Goal: Task Accomplishment & Management: Use online tool/utility

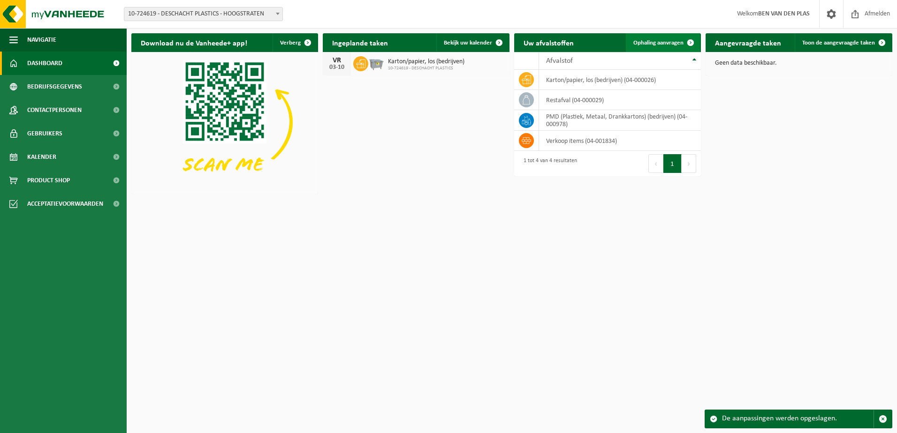
click at [647, 42] on span "Ophaling aanvragen" at bounding box center [658, 43] width 50 height 6
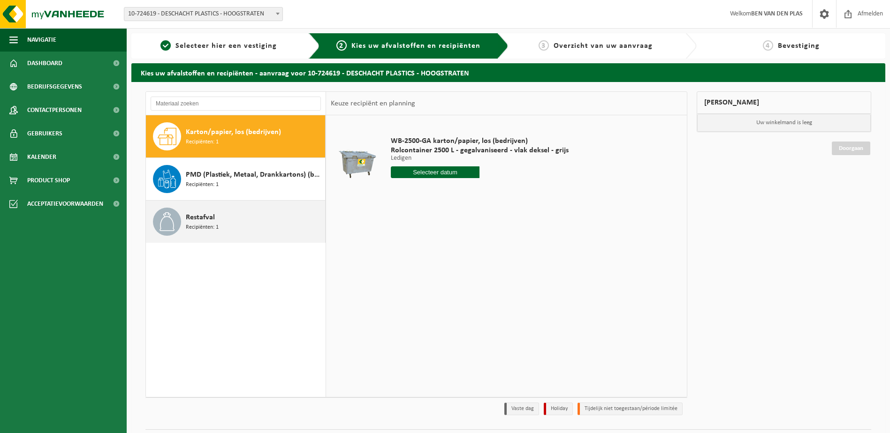
click at [167, 219] on icon at bounding box center [167, 222] width 19 height 19
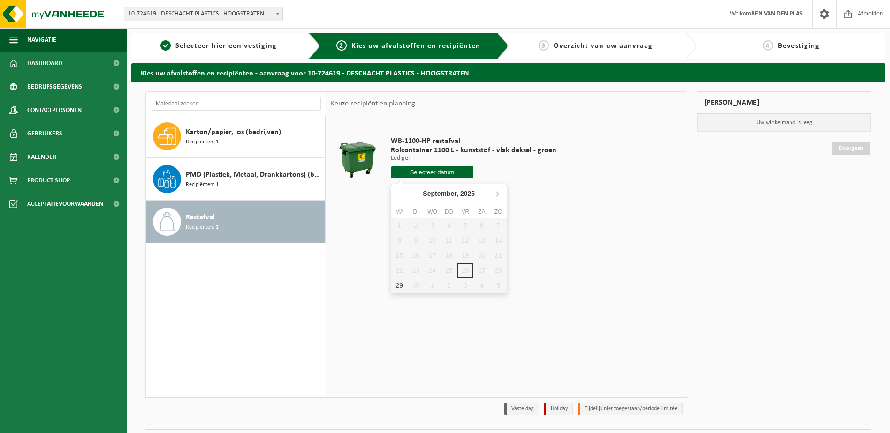
click at [422, 173] on input "text" at bounding box center [432, 173] width 83 height 12
click at [496, 193] on icon at bounding box center [497, 193] width 15 height 15
click at [399, 238] on div "3" at bounding box center [399, 240] width 16 height 15
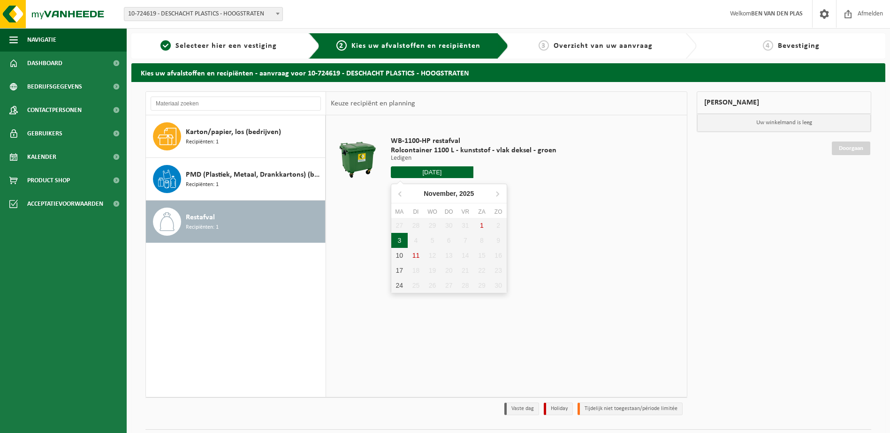
type input "Van 2025-11-03"
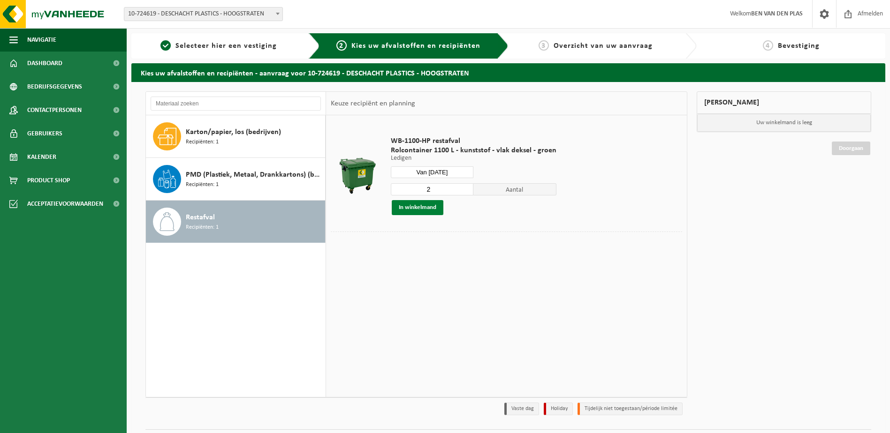
click at [415, 207] on button "In winkelmand" at bounding box center [418, 207] width 52 height 15
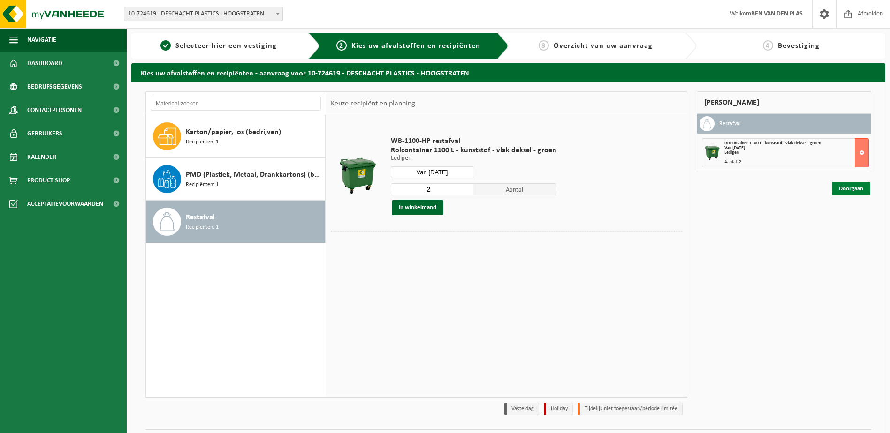
click at [850, 190] on link "Doorgaan" at bounding box center [851, 189] width 38 height 14
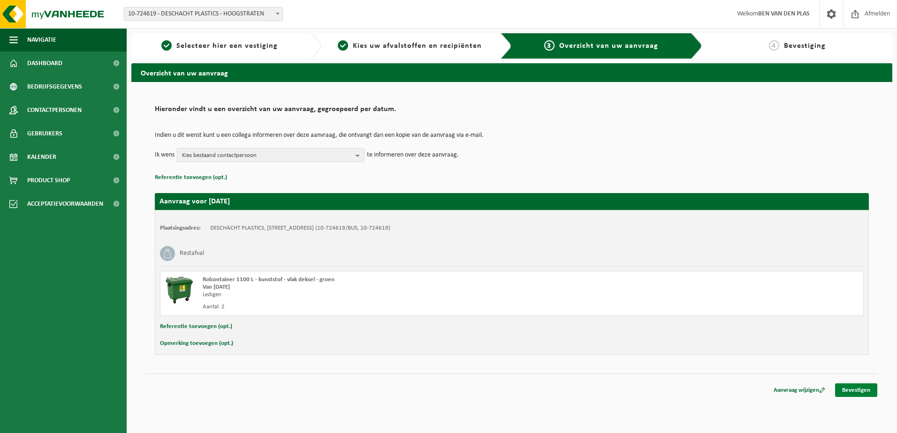
click at [860, 389] on link "Bevestigen" at bounding box center [856, 391] width 42 height 14
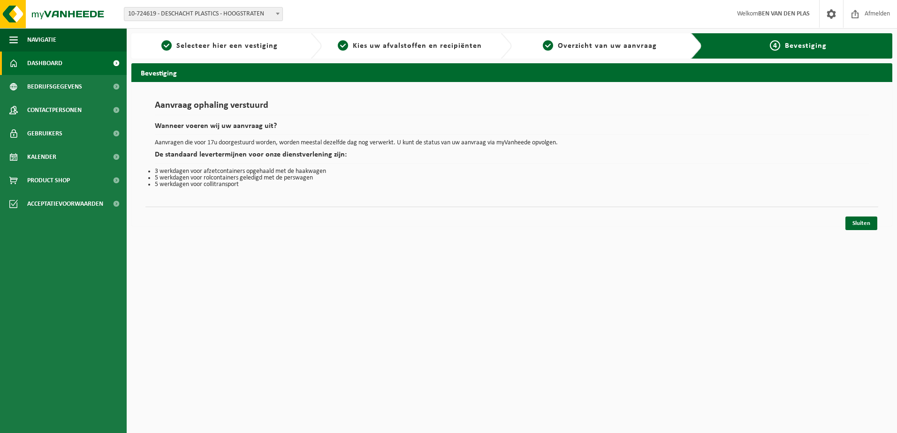
click at [12, 67] on span at bounding box center [13, 63] width 8 height 23
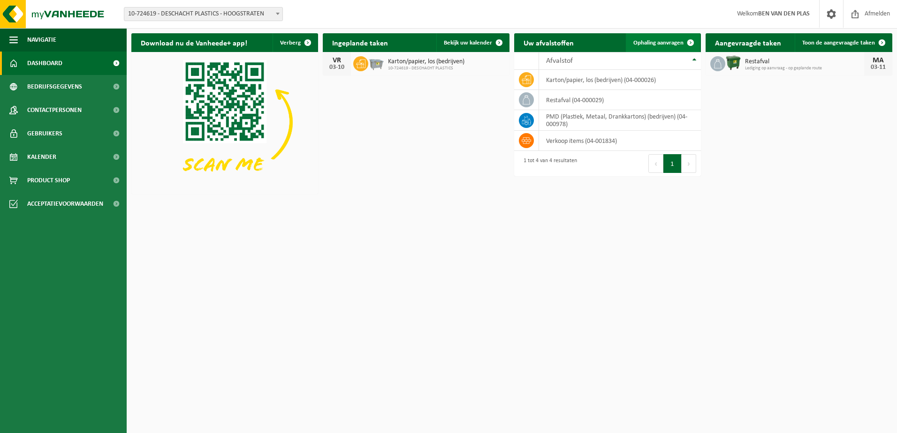
click at [662, 43] on span "Ophaling aanvragen" at bounding box center [658, 43] width 50 height 6
